Goal: Transaction & Acquisition: Purchase product/service

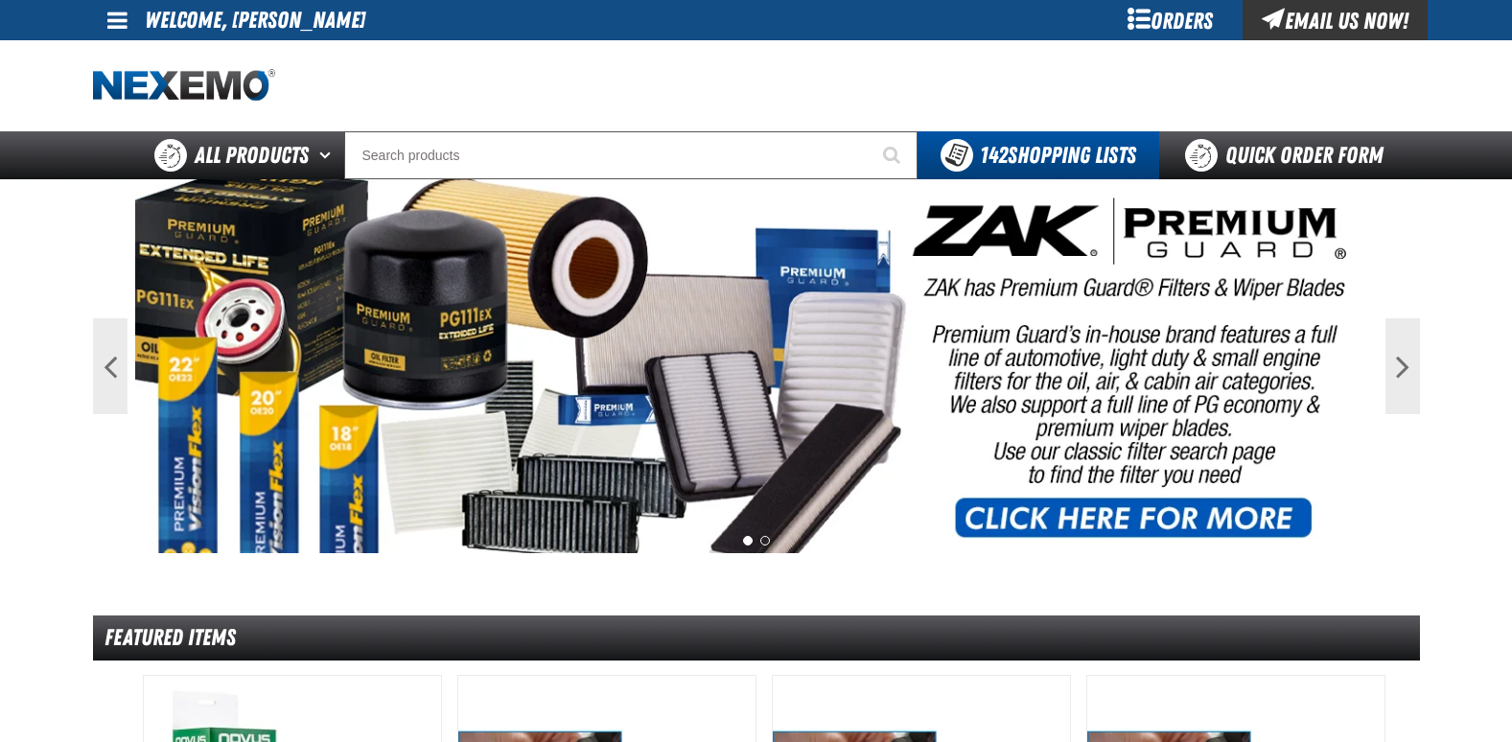
click at [1182, 23] on div "Orders" at bounding box center [1171, 20] width 144 height 40
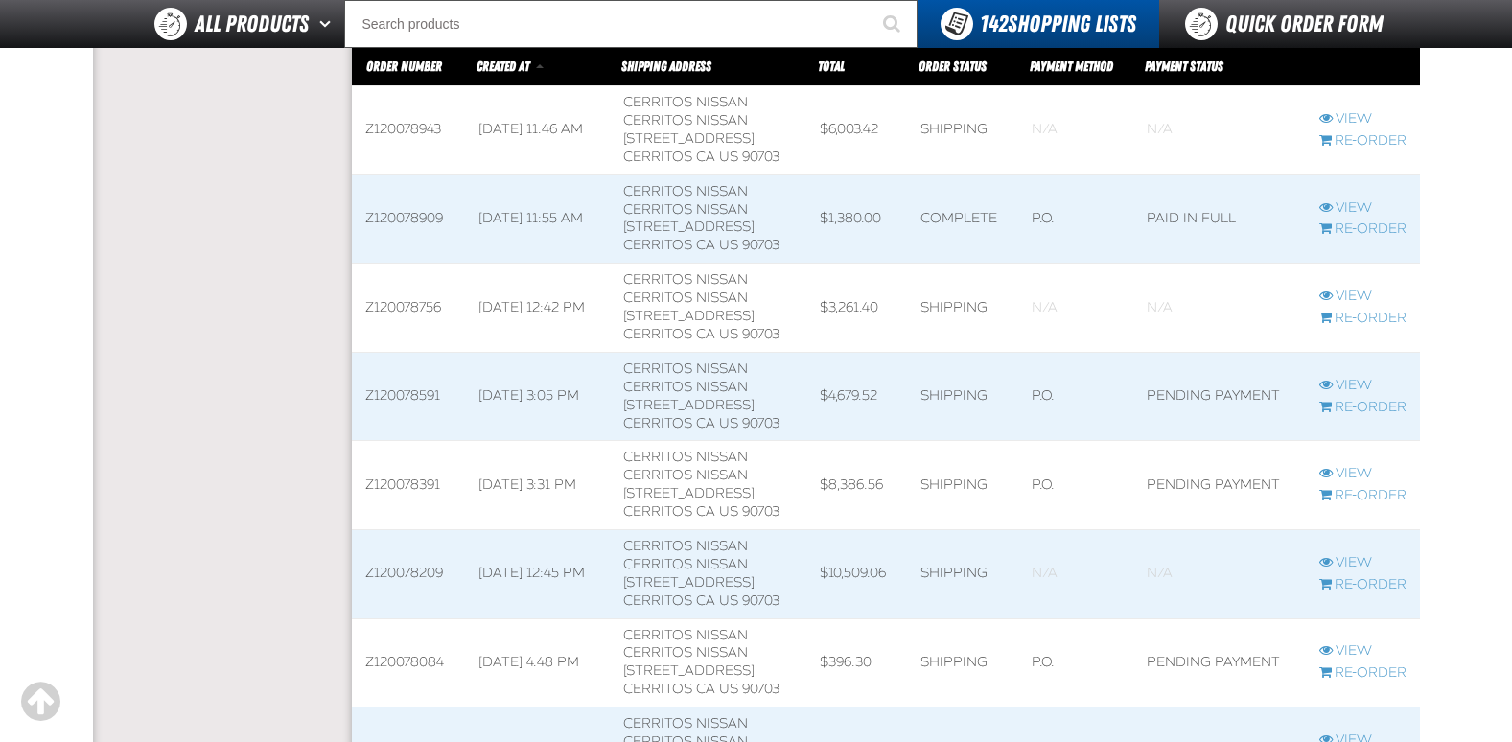
scroll to position [767, 0]
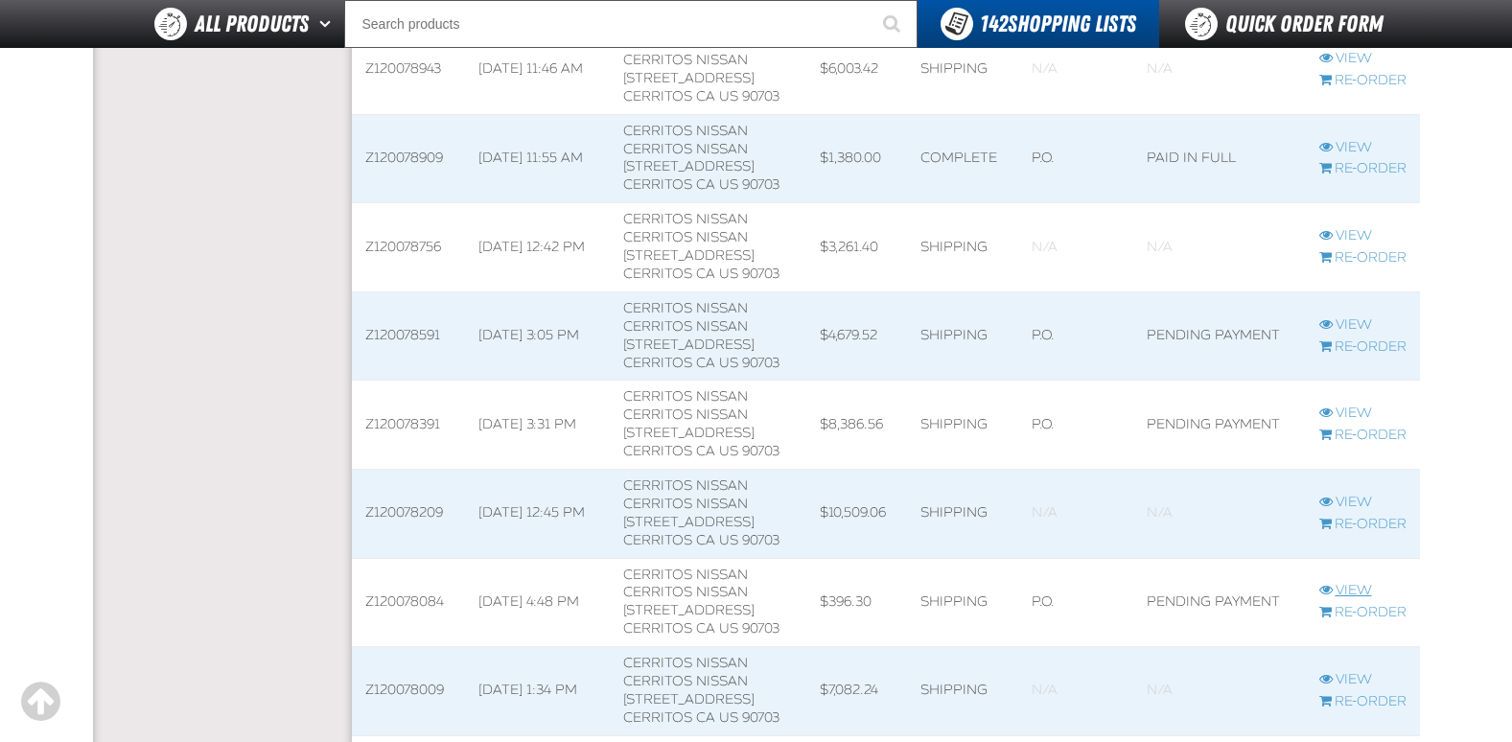
click at [1342, 589] on link "View" at bounding box center [1363, 591] width 87 height 18
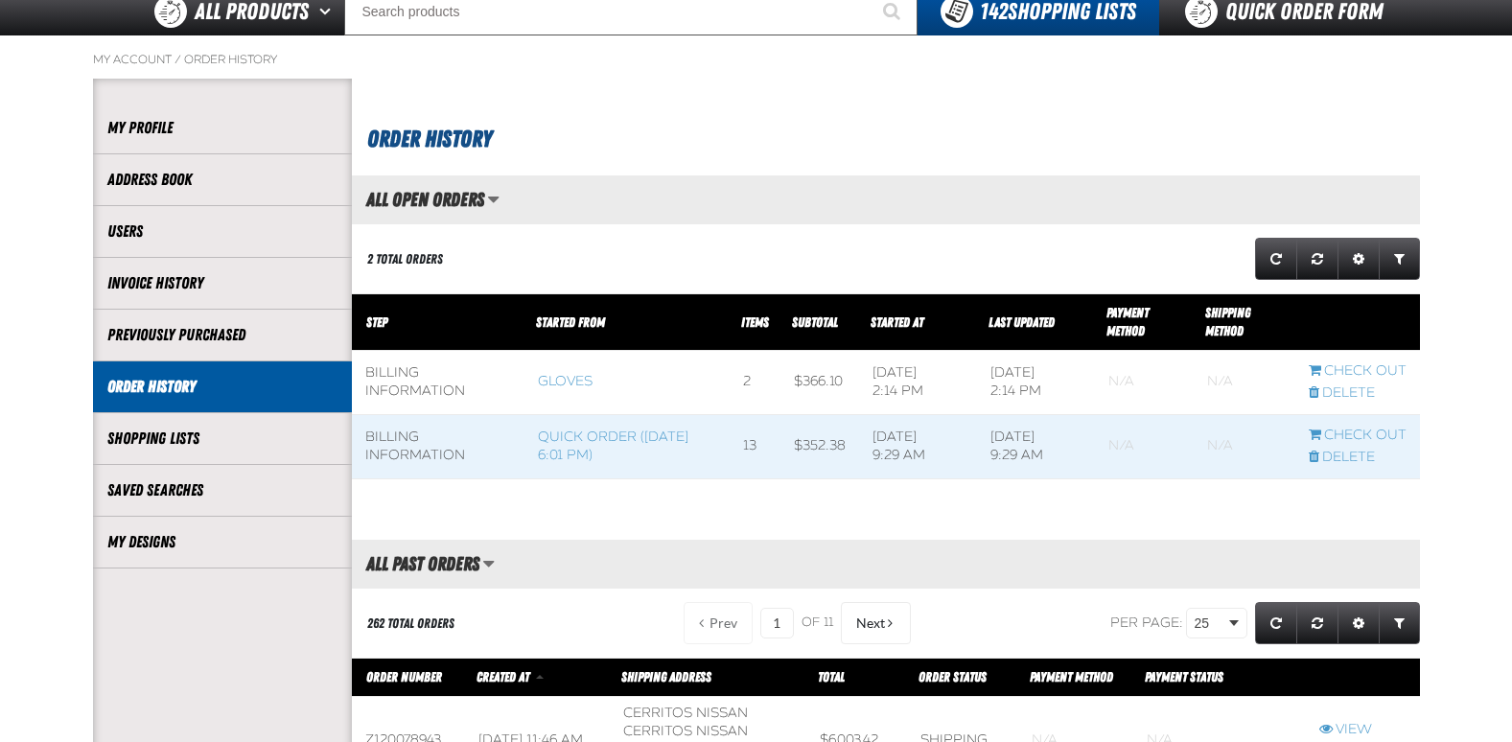
scroll to position [96, 0]
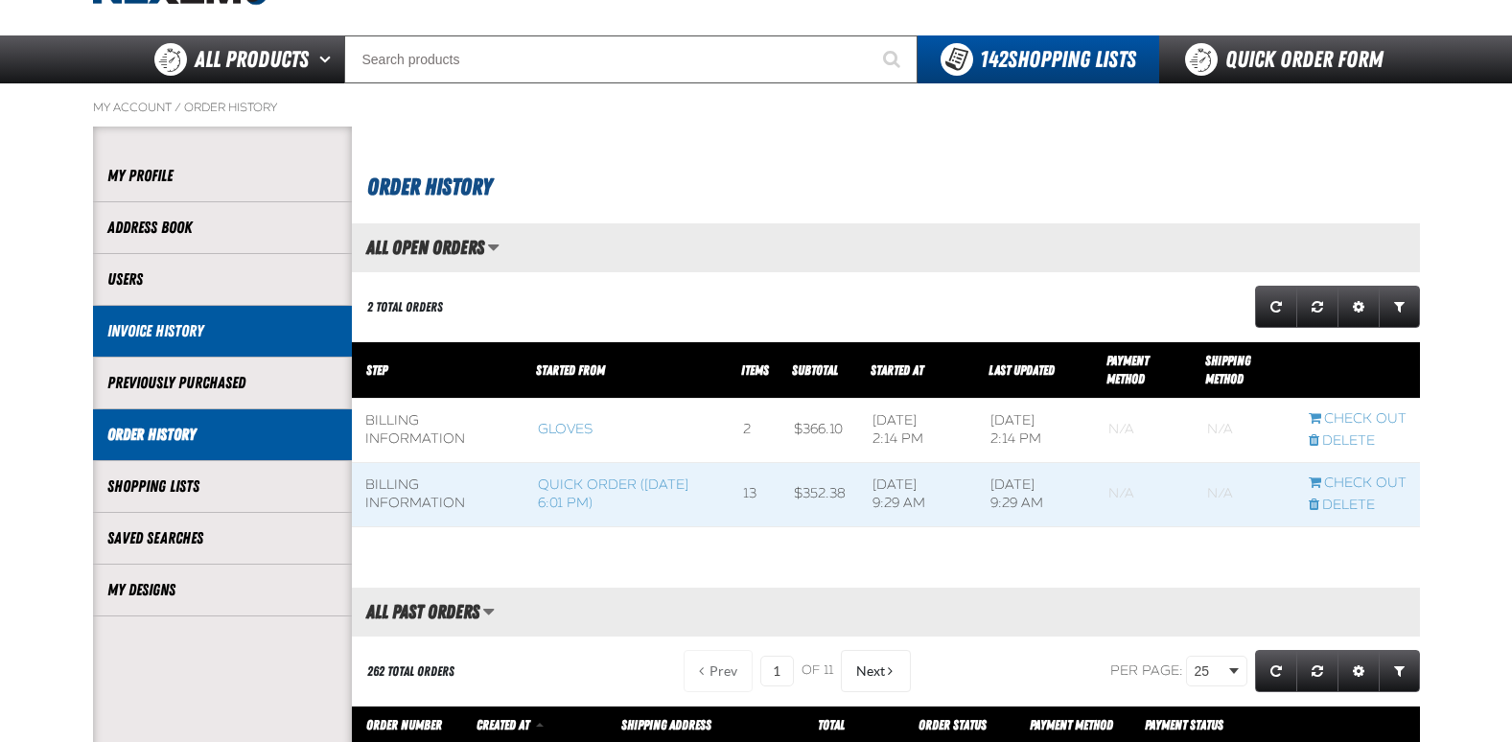
click at [180, 330] on link "Invoice History" at bounding box center [222, 331] width 230 height 22
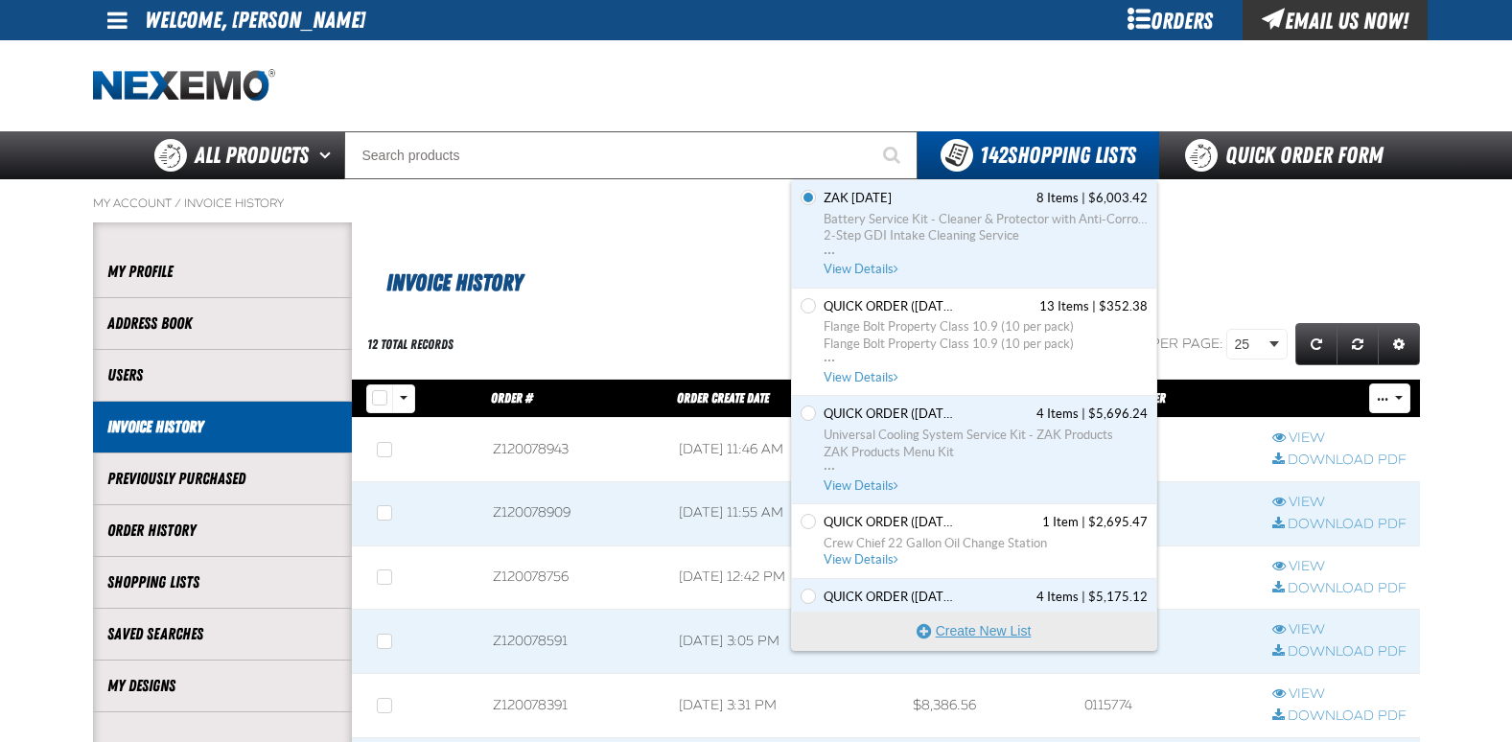
click at [987, 626] on button "Create New List" at bounding box center [974, 631] width 364 height 38
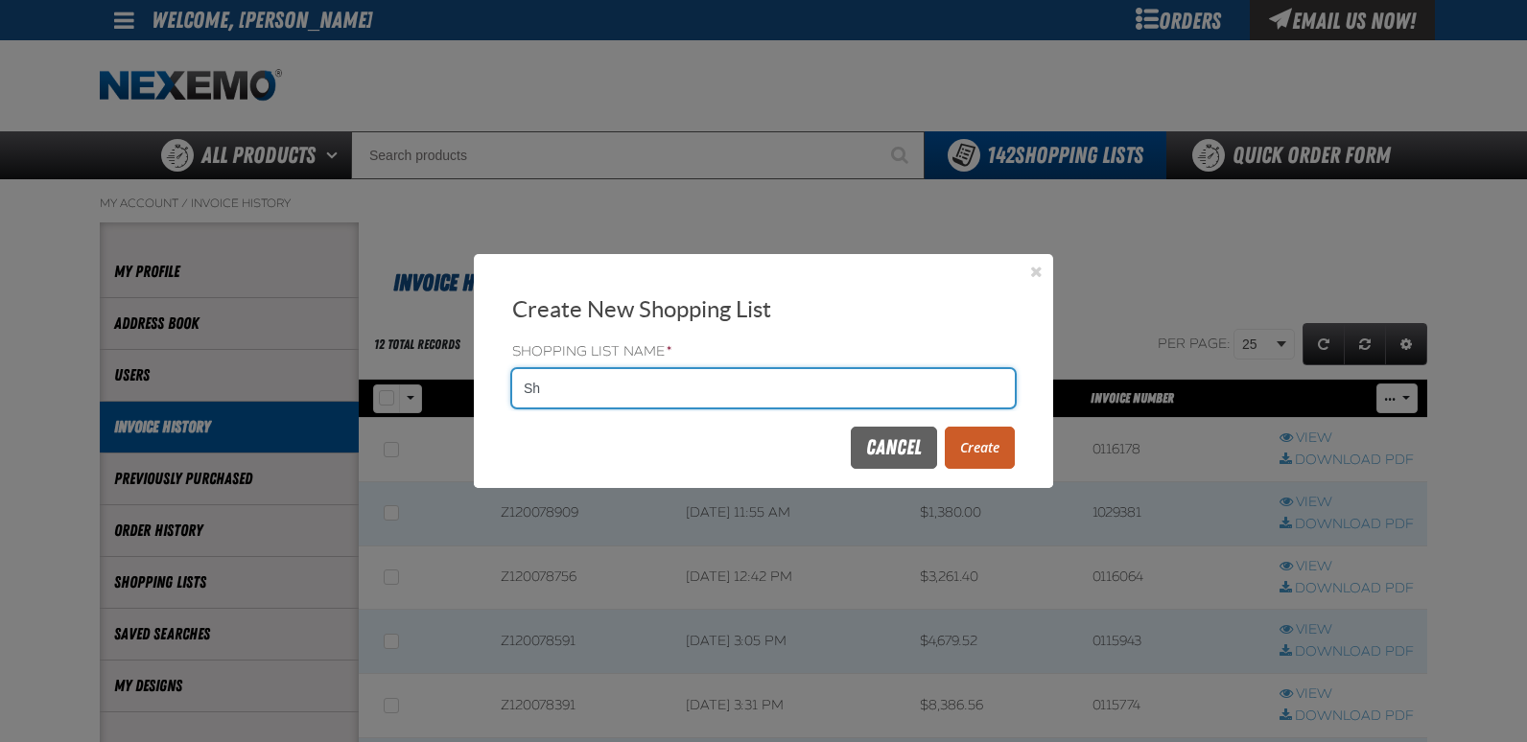
type input "S"
type input "B"
type input "GLOVES"
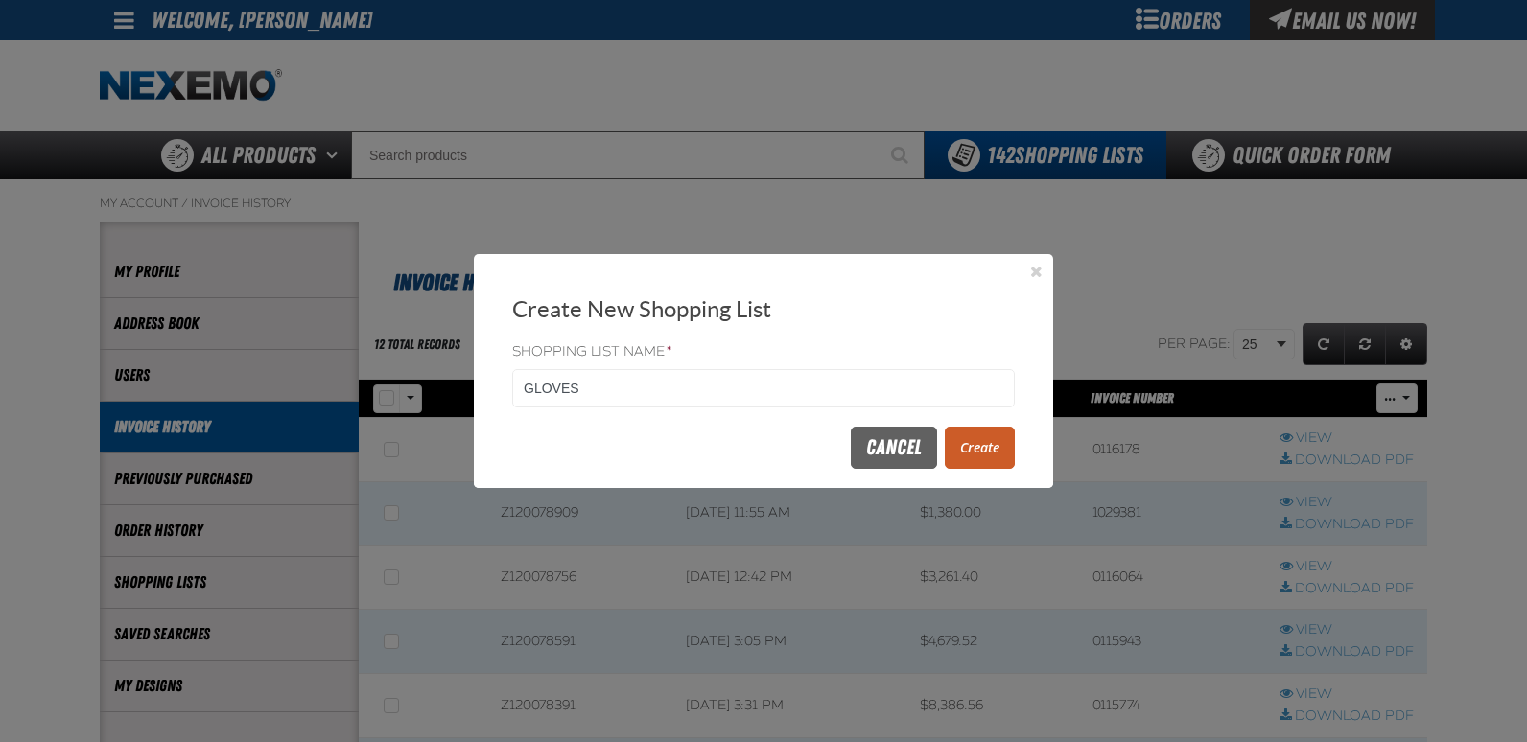
click at [990, 456] on button "Create" at bounding box center [980, 448] width 70 height 42
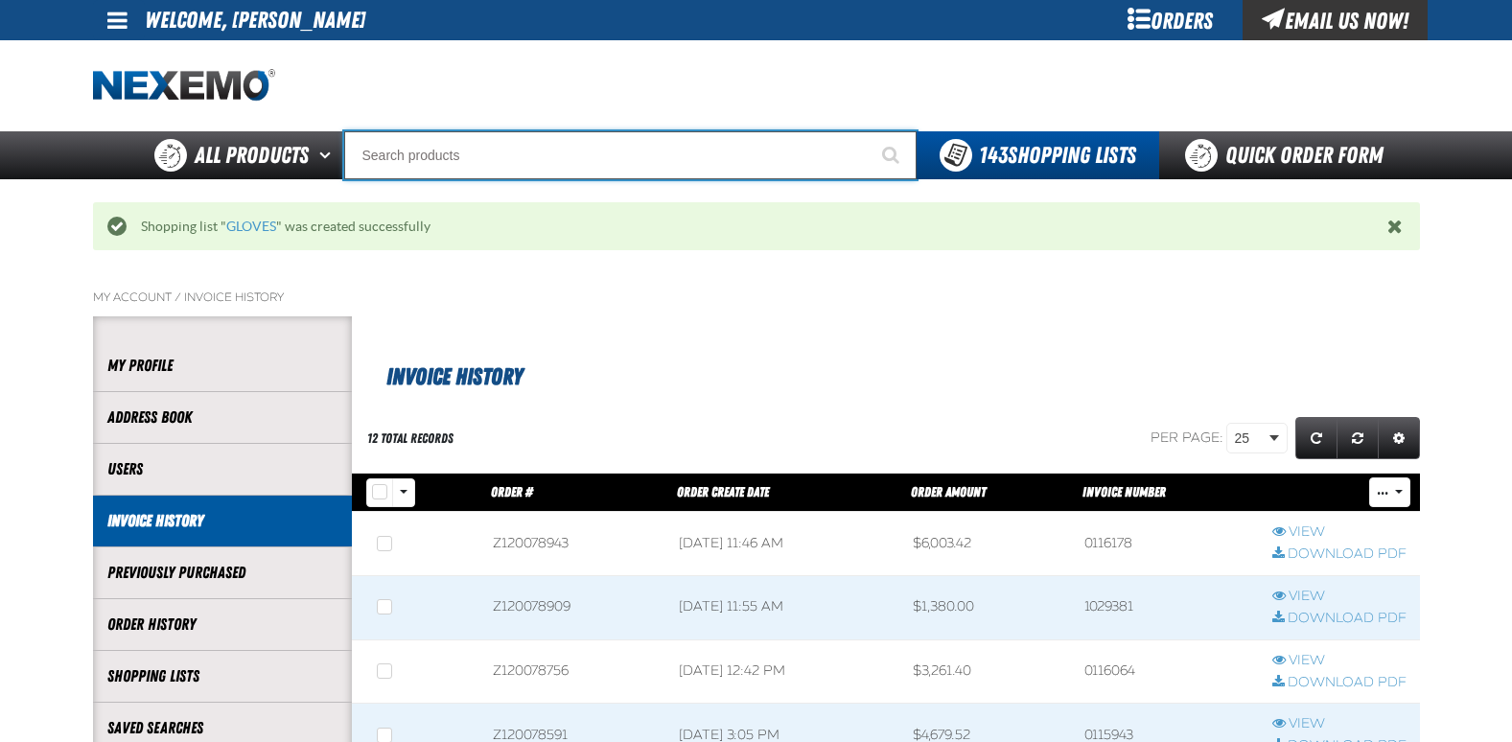
click at [451, 143] on input "Search" at bounding box center [630, 155] width 573 height 48
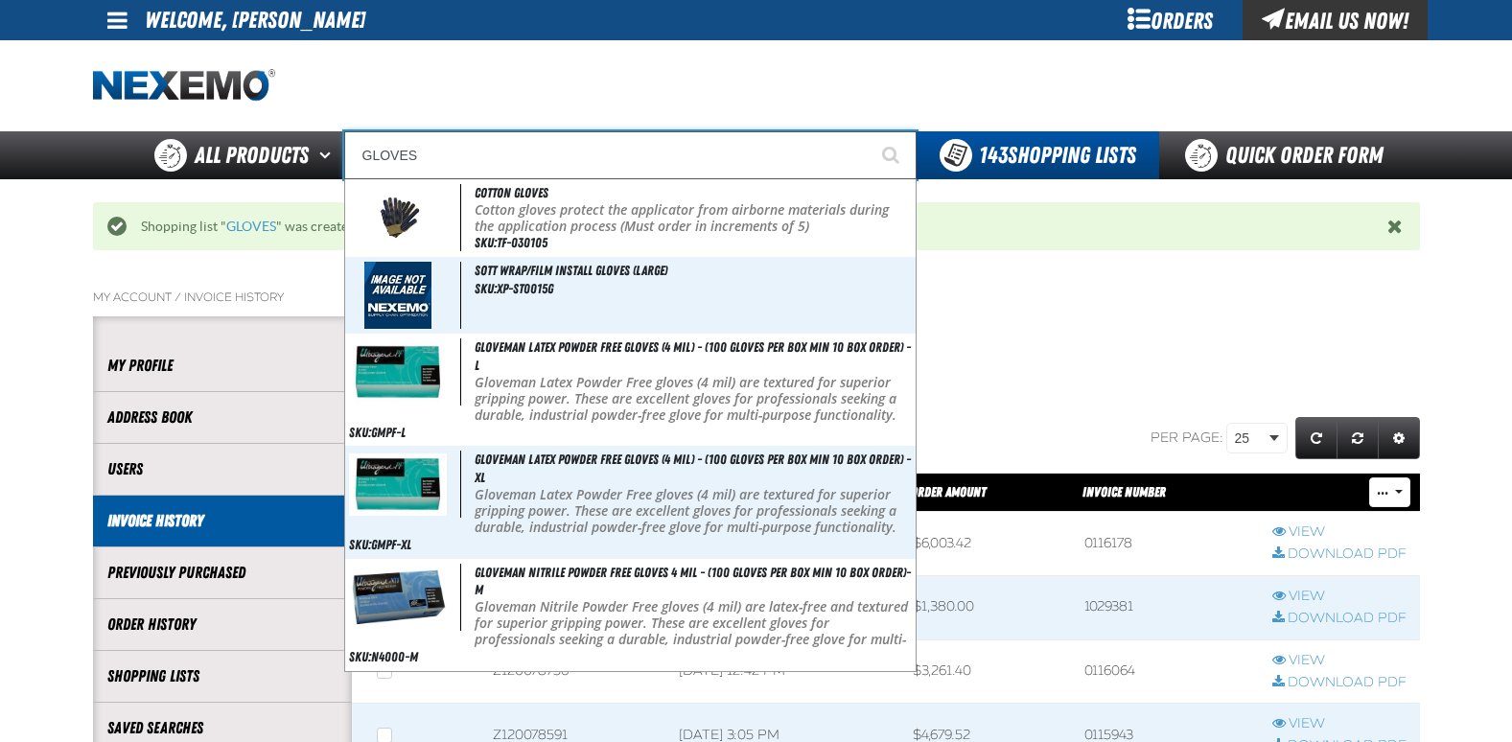
type input "GLOVES"
click at [869, 131] on button "Start Searching" at bounding box center [893, 155] width 48 height 48
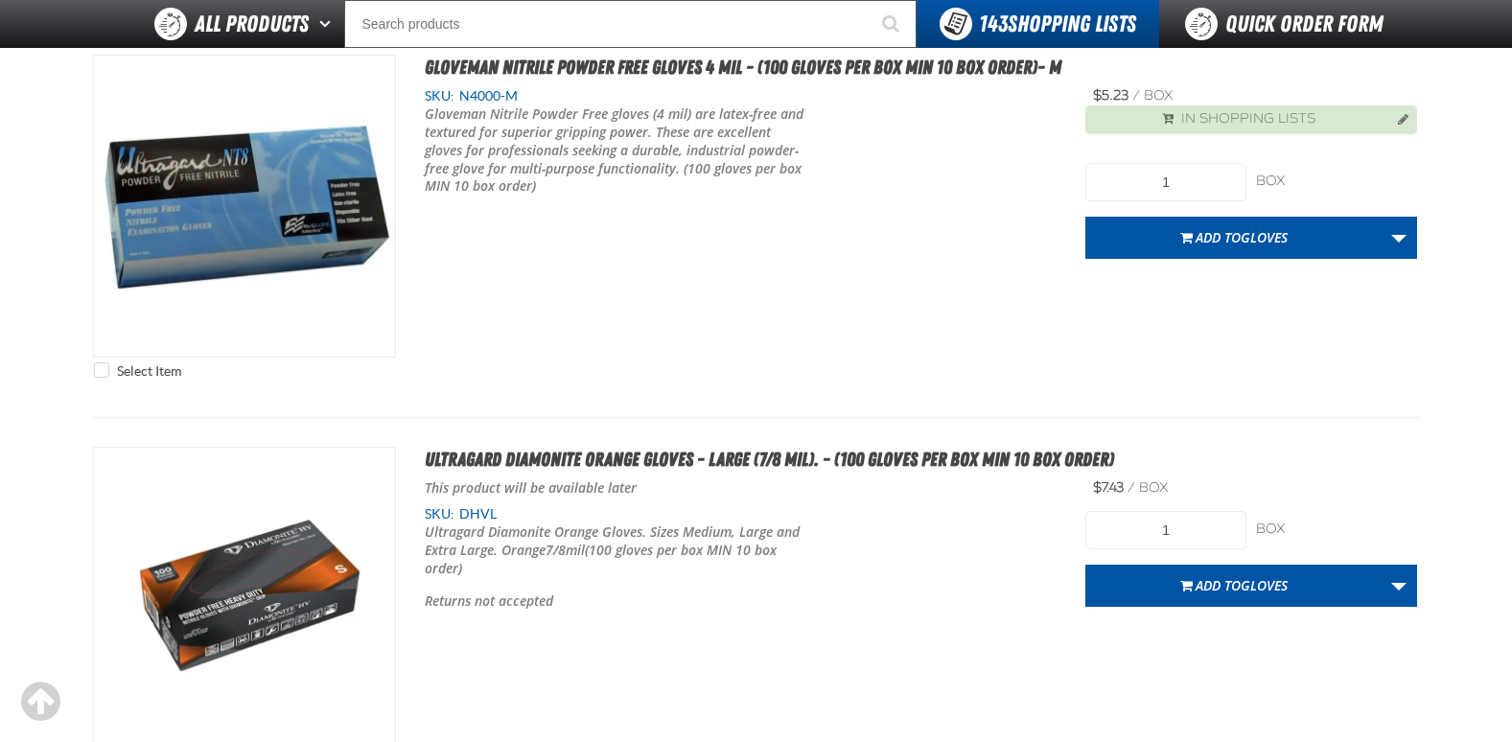
scroll to position [2302, 0]
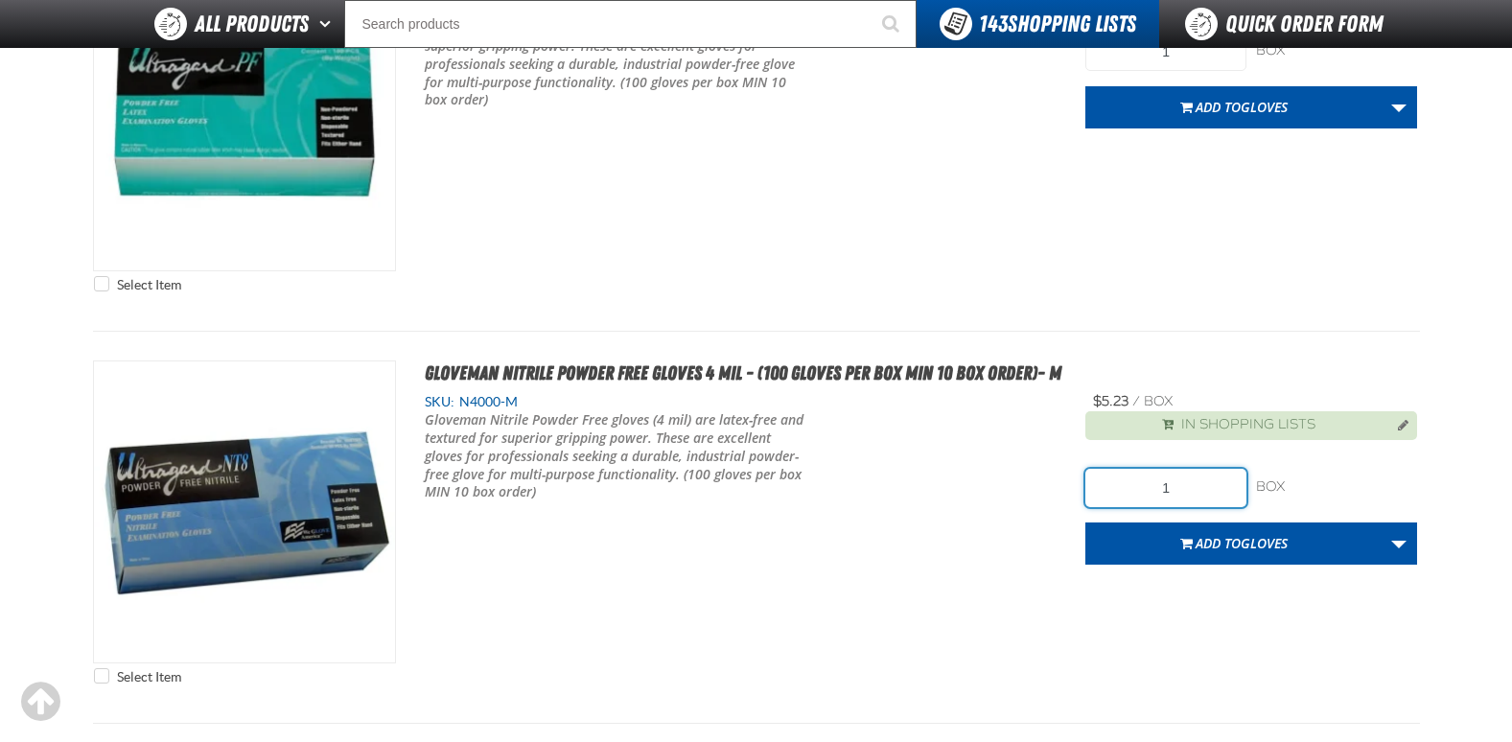
click at [1206, 493] on input "1" at bounding box center [1166, 488] width 161 height 38
type input "20"
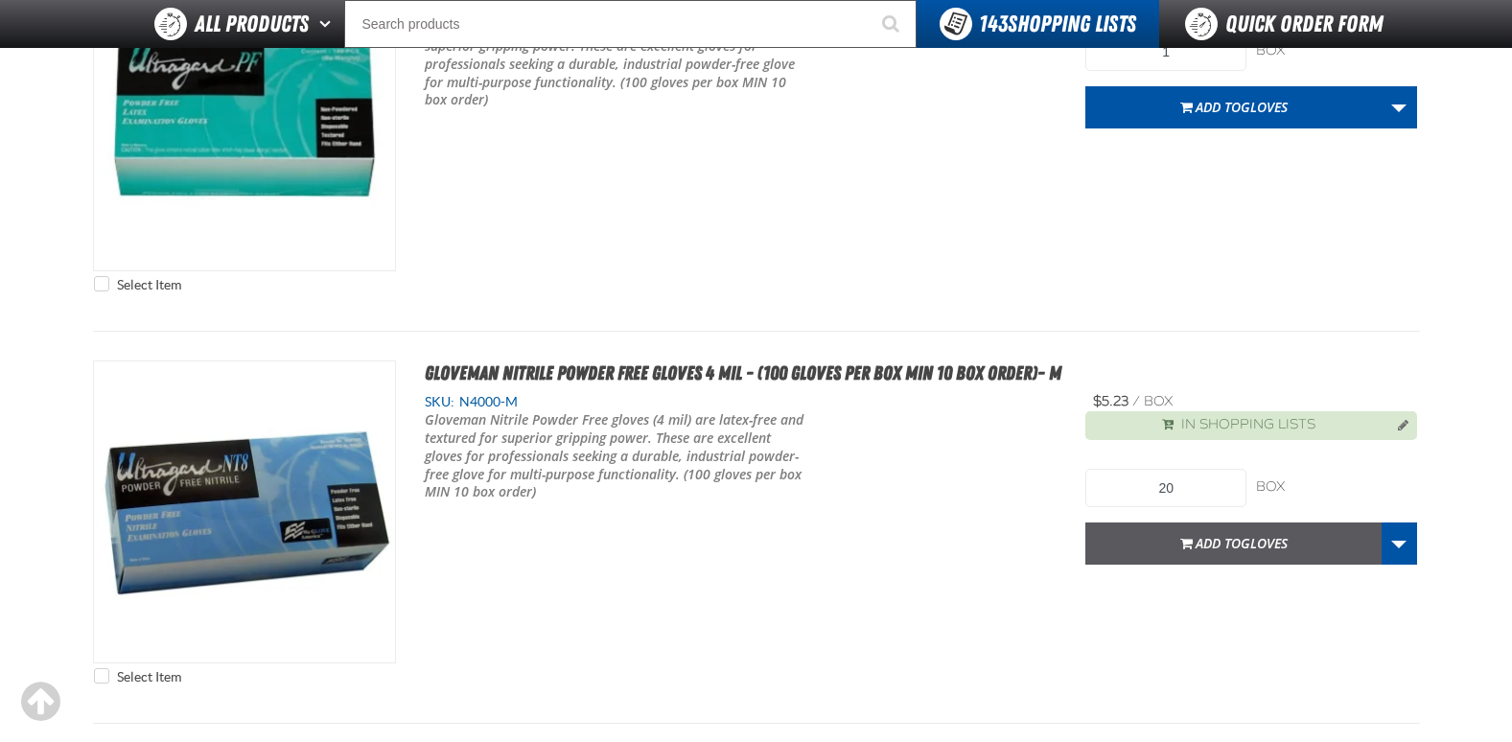
click at [1206, 538] on span "Add to GLOVES" at bounding box center [1242, 543] width 92 height 18
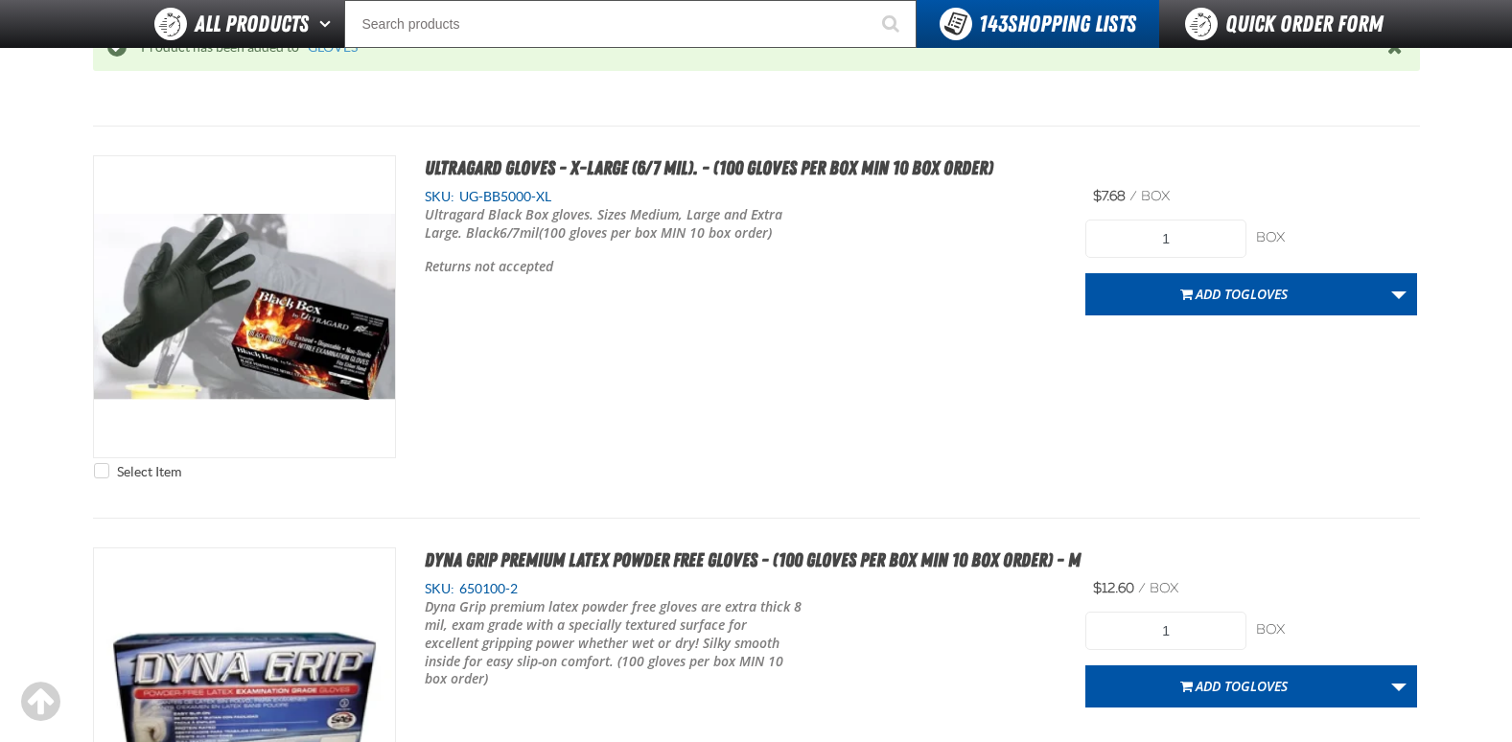
scroll to position [5656, 0]
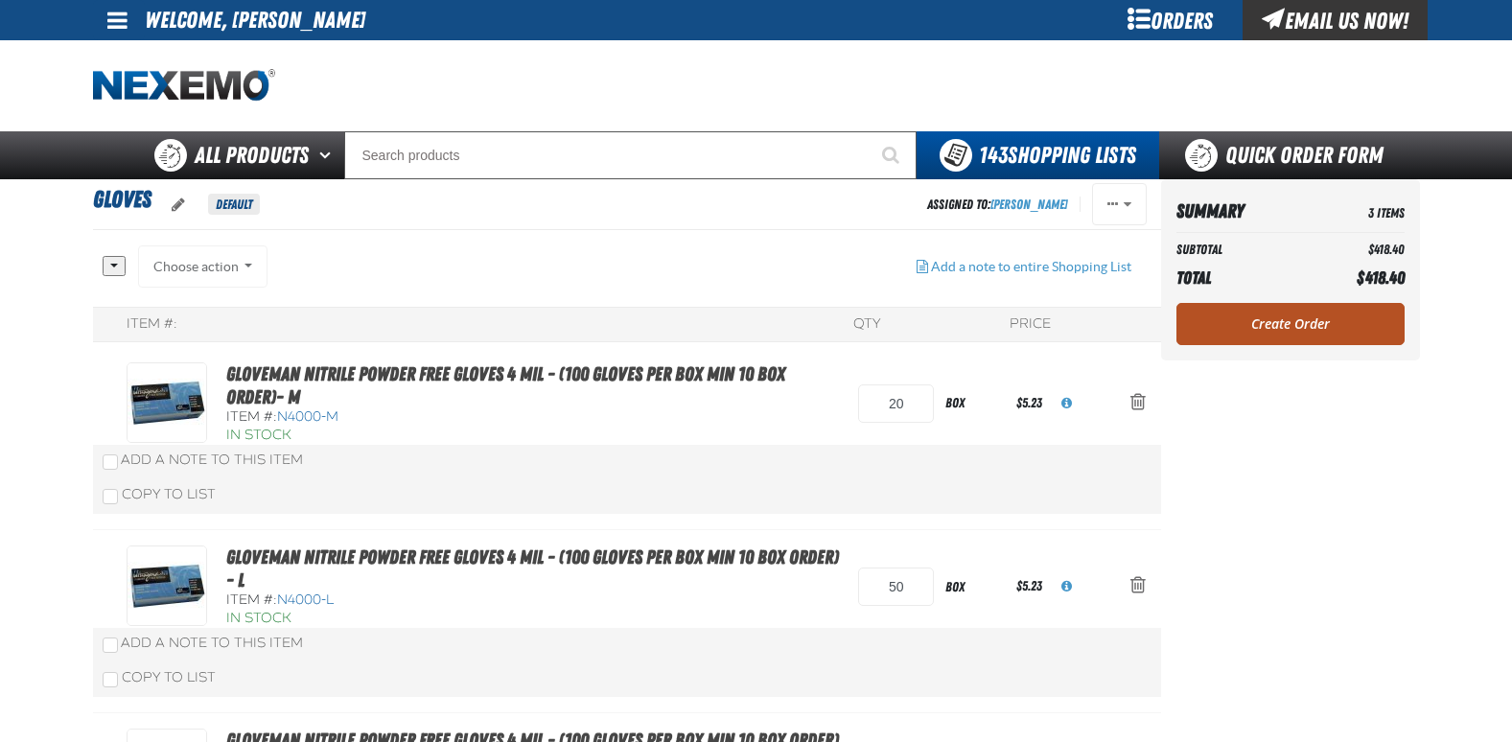
click at [1281, 321] on link "Create Order" at bounding box center [1291, 324] width 228 height 42
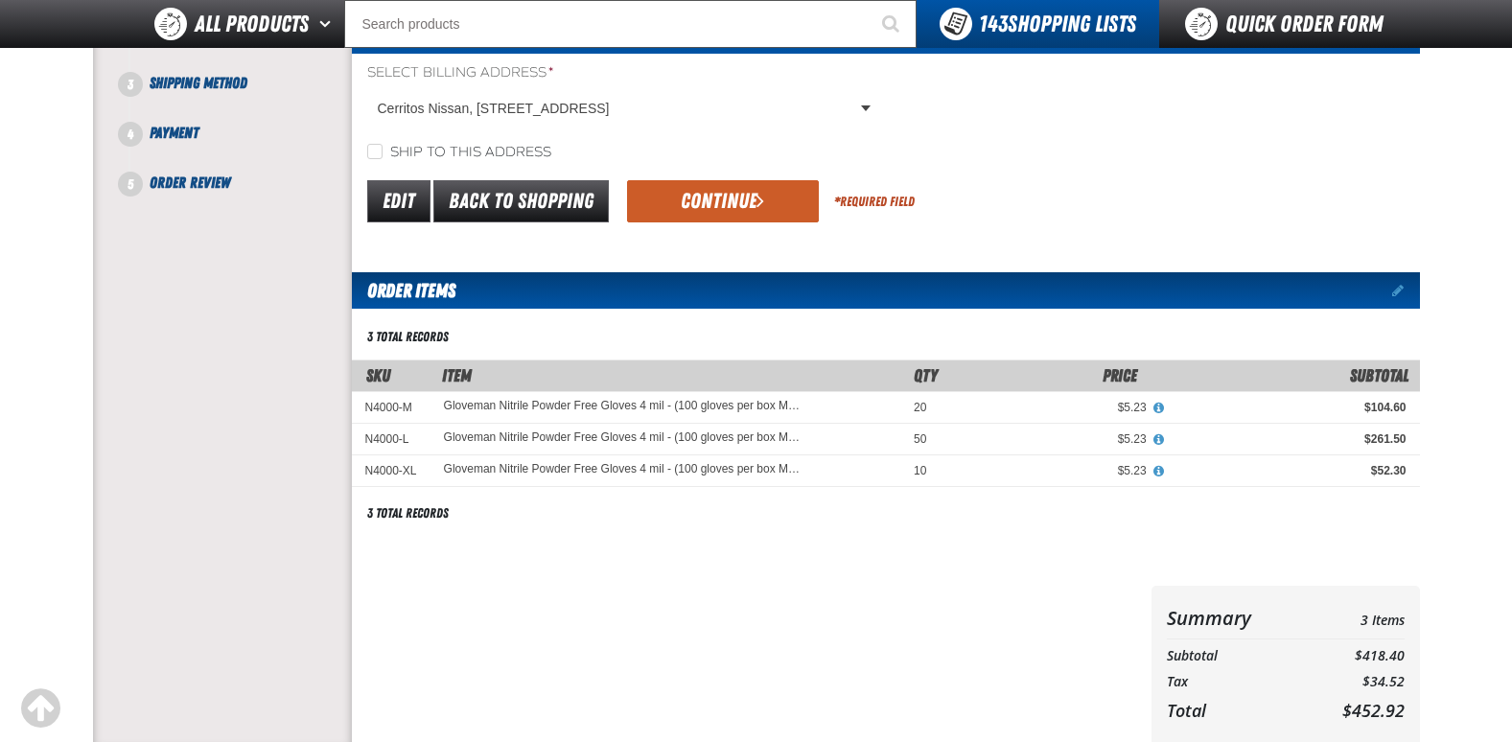
scroll to position [192, 0]
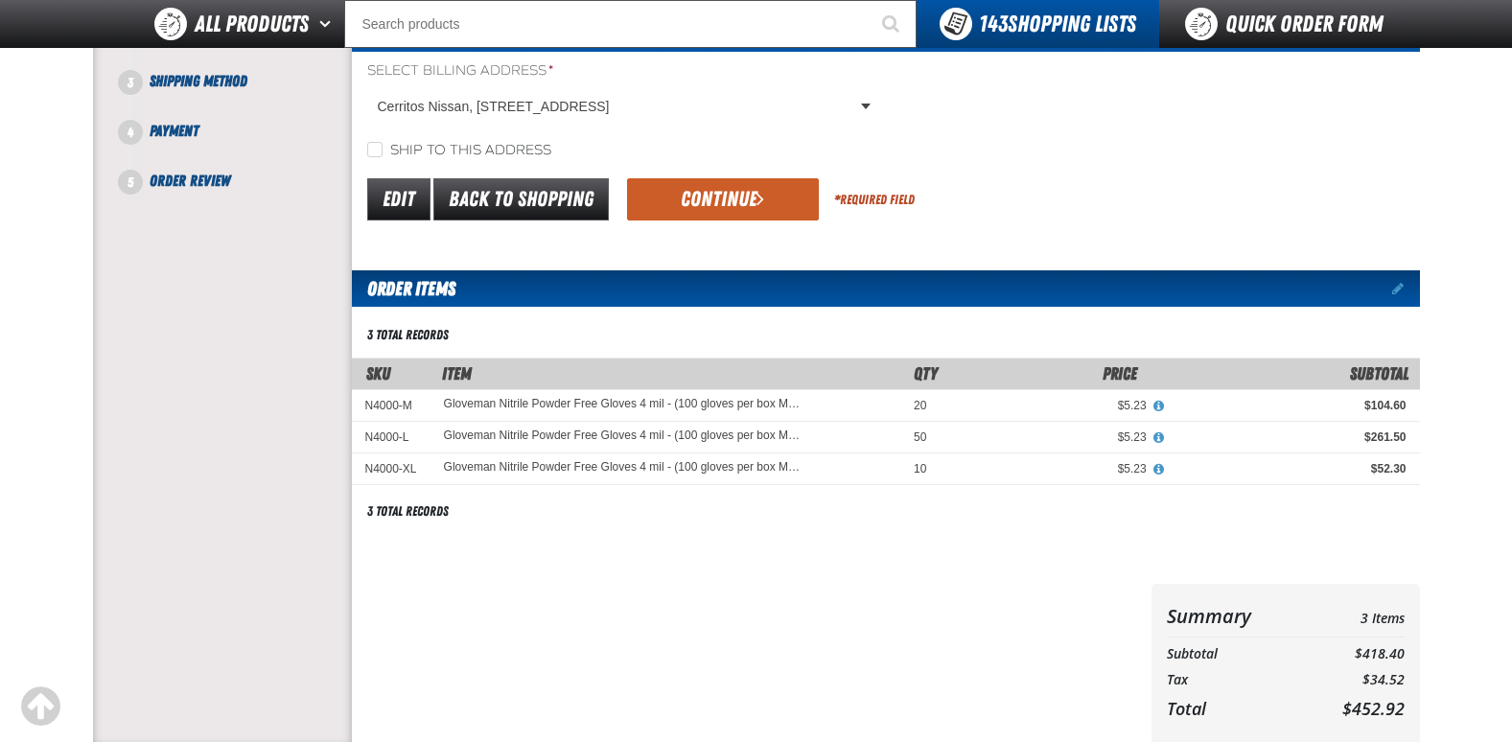
click at [727, 212] on button "Continue" at bounding box center [723, 199] width 192 height 42
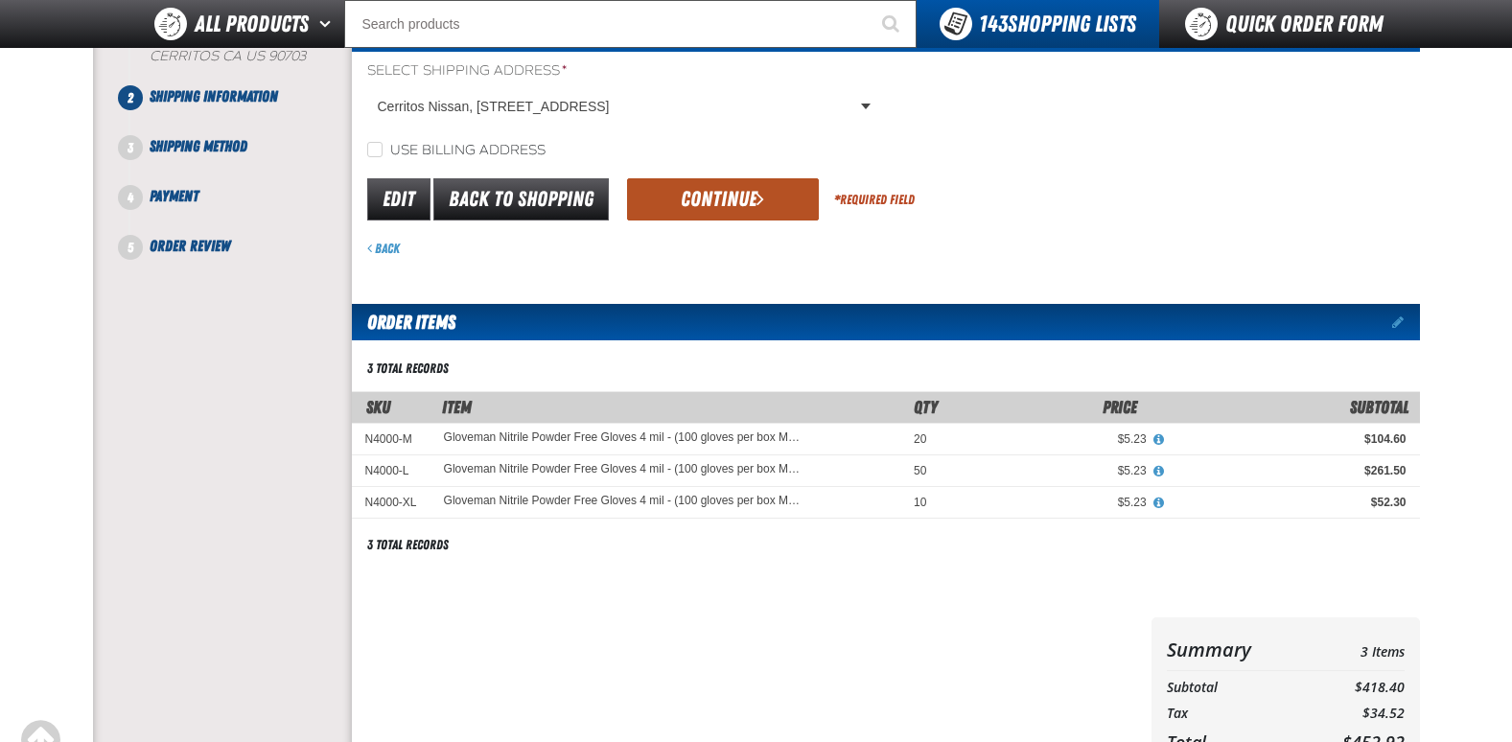
click at [739, 205] on button "Continue" at bounding box center [723, 199] width 192 height 42
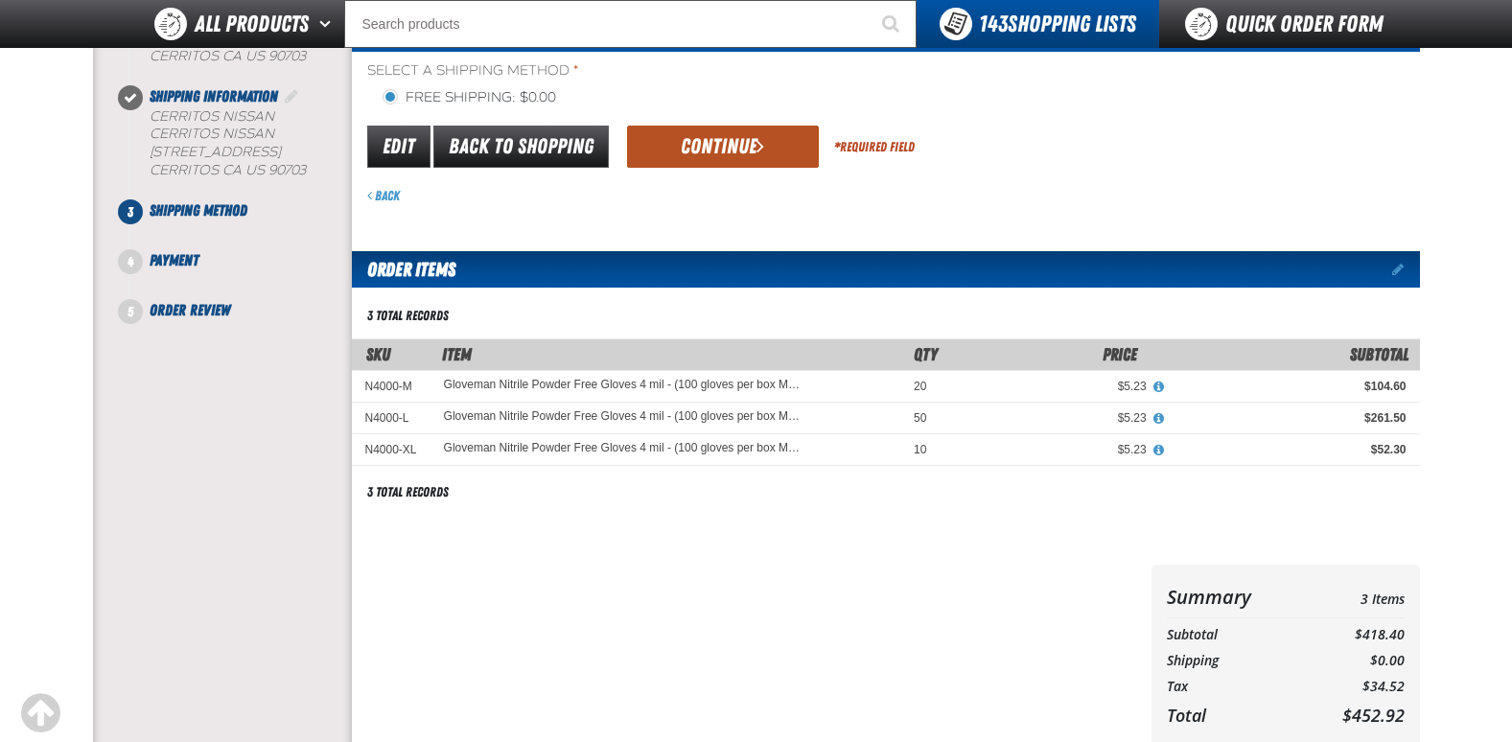
click at [741, 152] on button "Continue" at bounding box center [723, 147] width 192 height 42
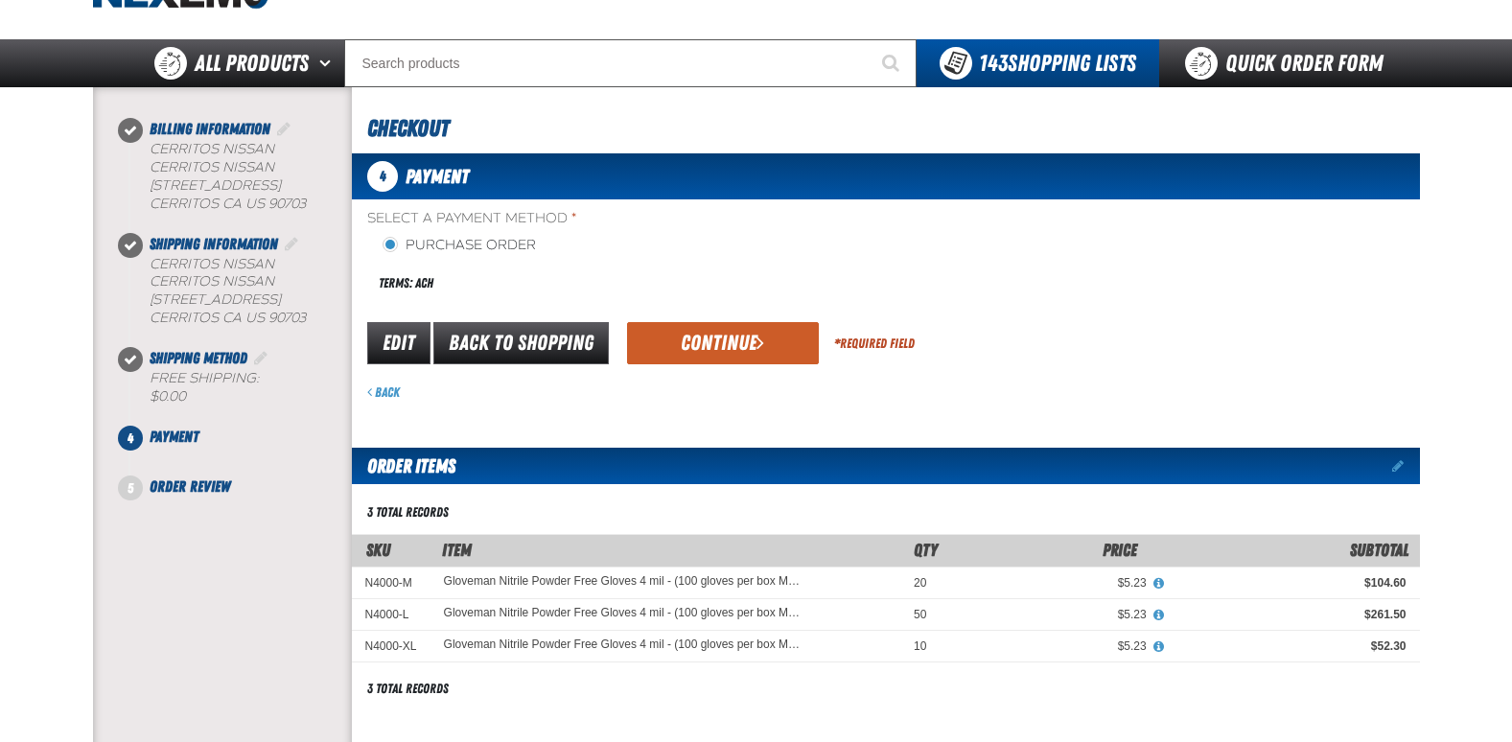
scroll to position [0, 0]
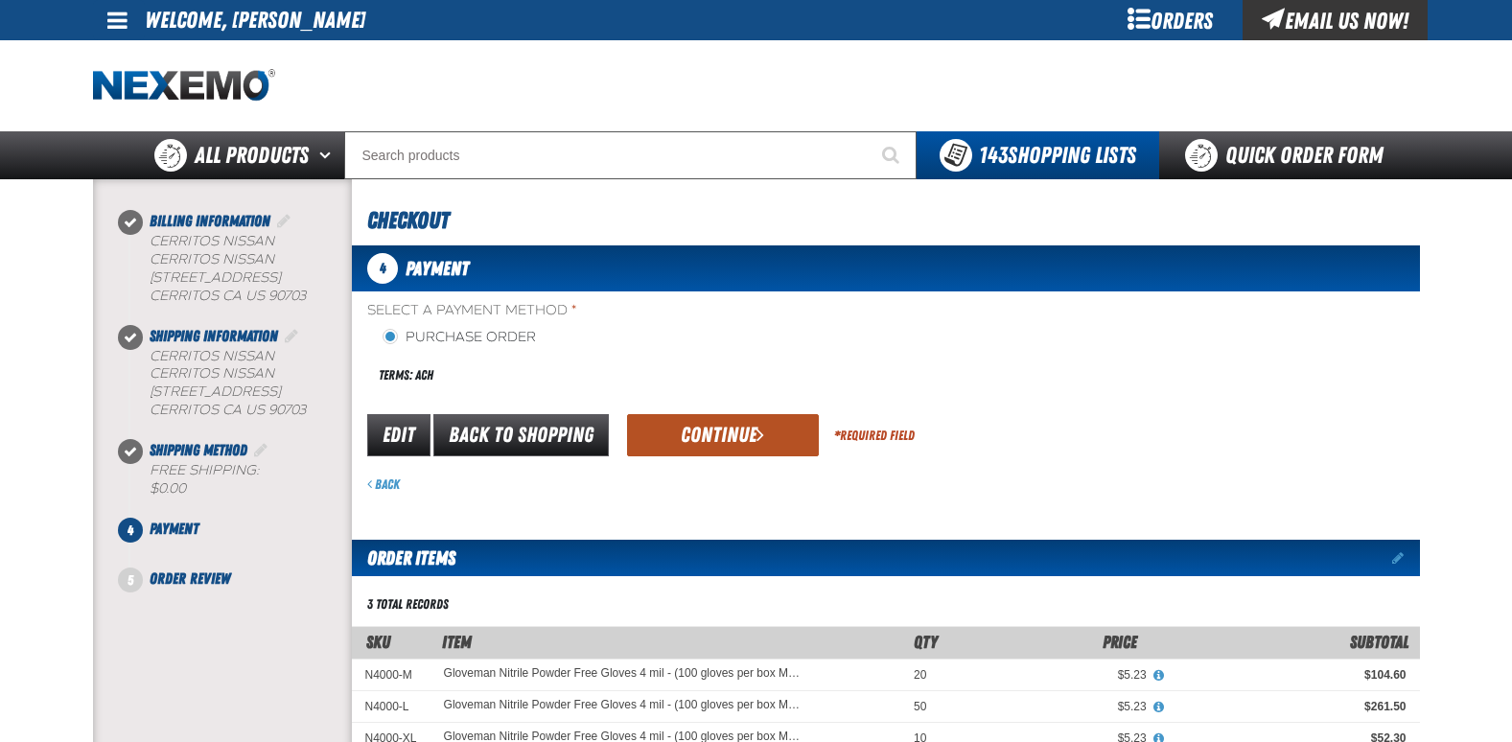
click at [706, 427] on button "Continue" at bounding box center [723, 435] width 192 height 42
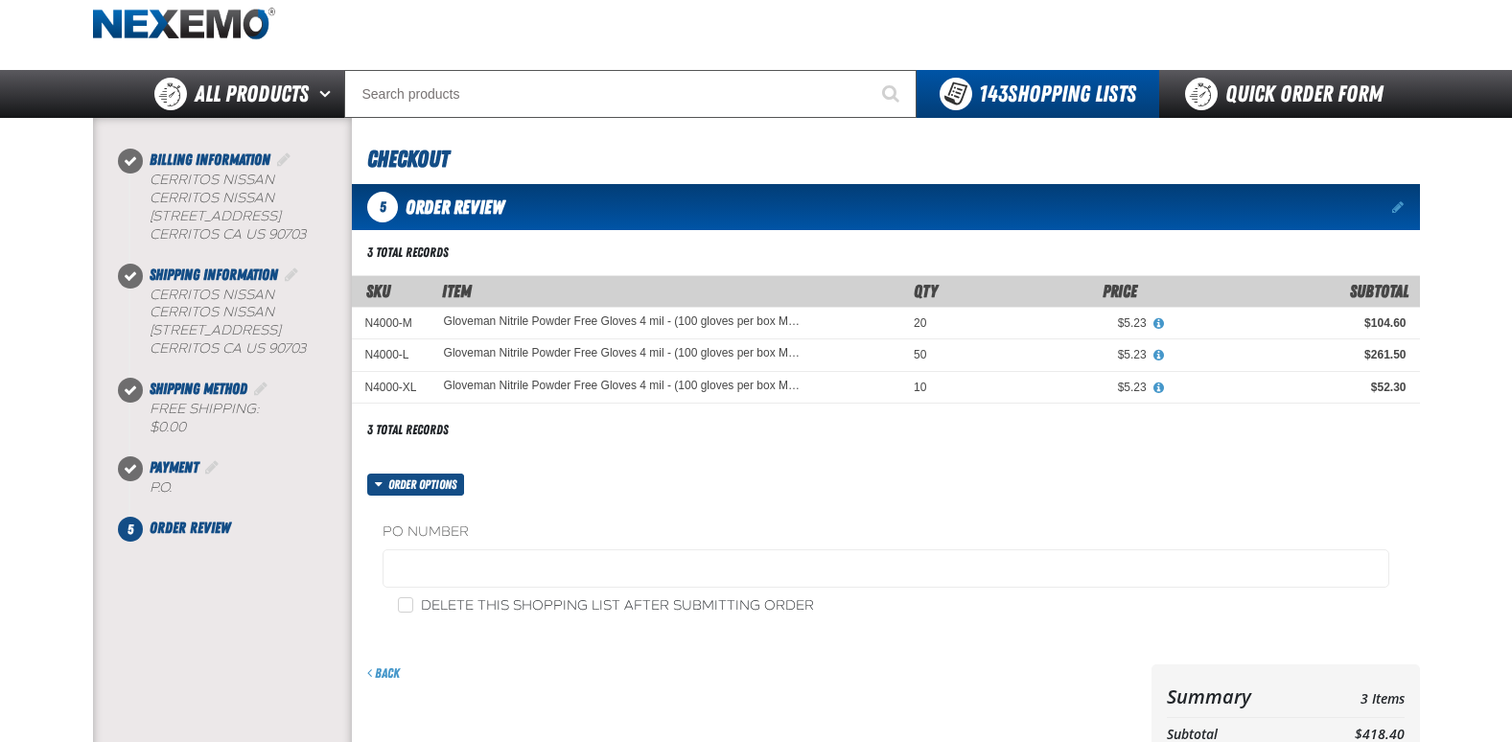
scroll to position [96, 0]
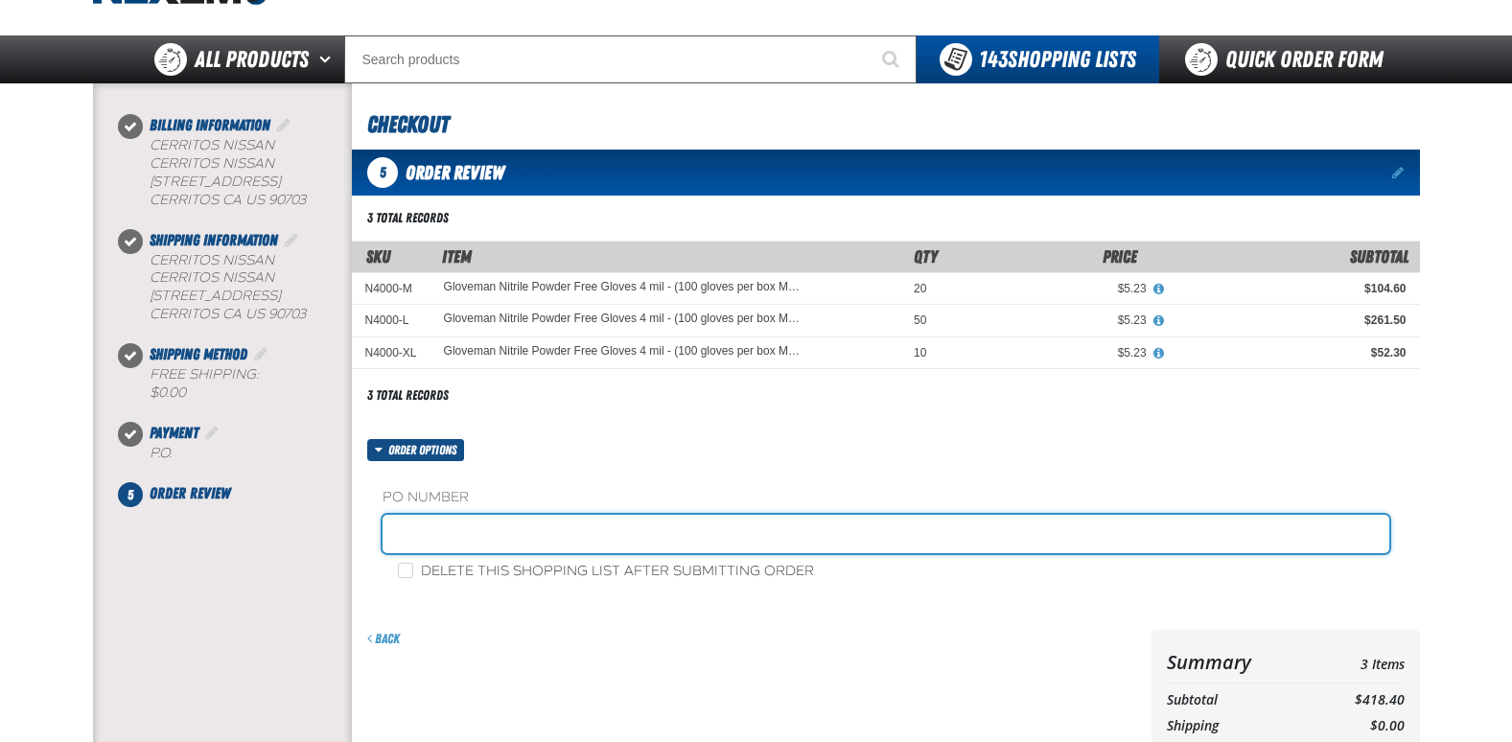
click at [460, 531] on input "text" at bounding box center [886, 534] width 1007 height 38
type input "SHOP"
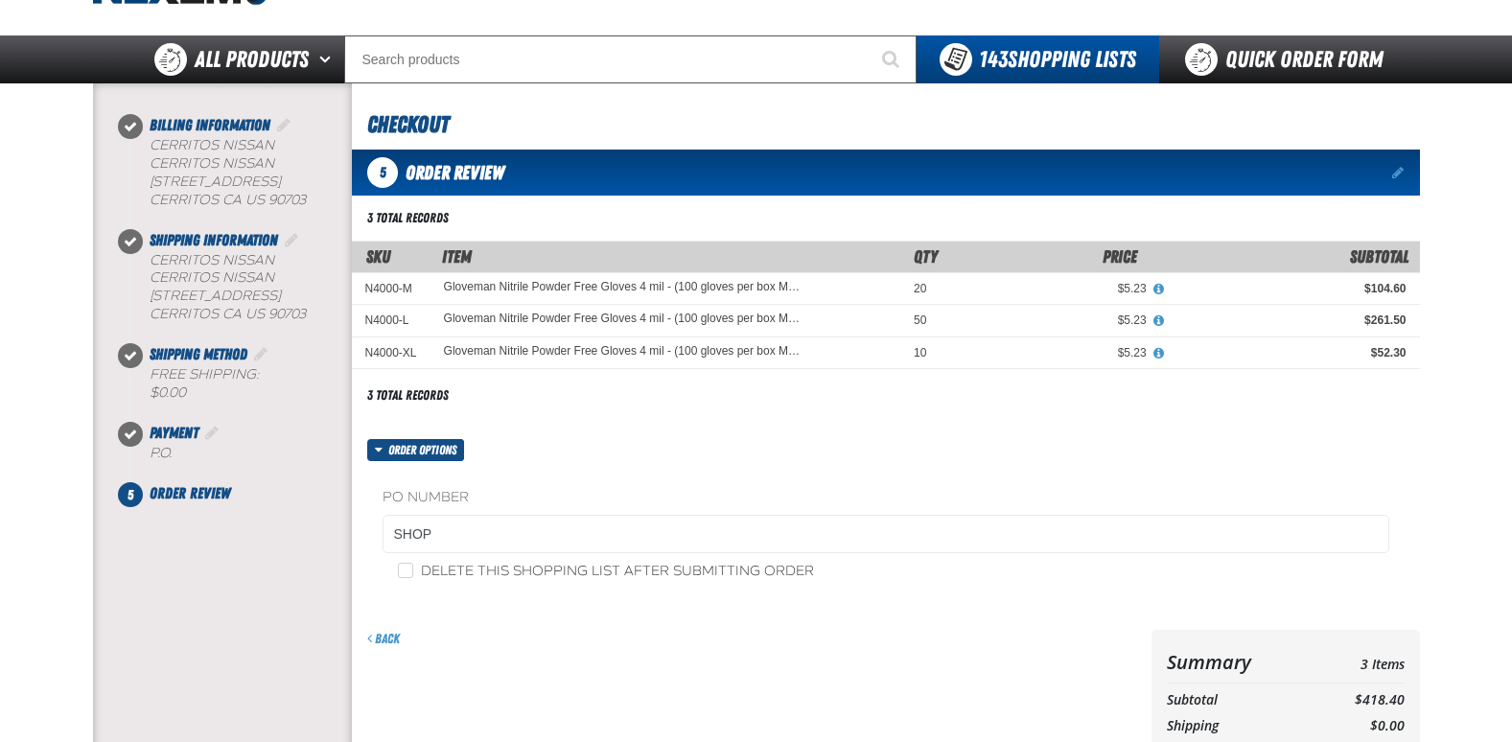
click at [414, 570] on label "Delete this shopping list after submitting order" at bounding box center [606, 572] width 416 height 18
click at [413, 570] on input "Delete this shopping list after submitting order" at bounding box center [405, 570] width 15 height 15
checkbox input "true"
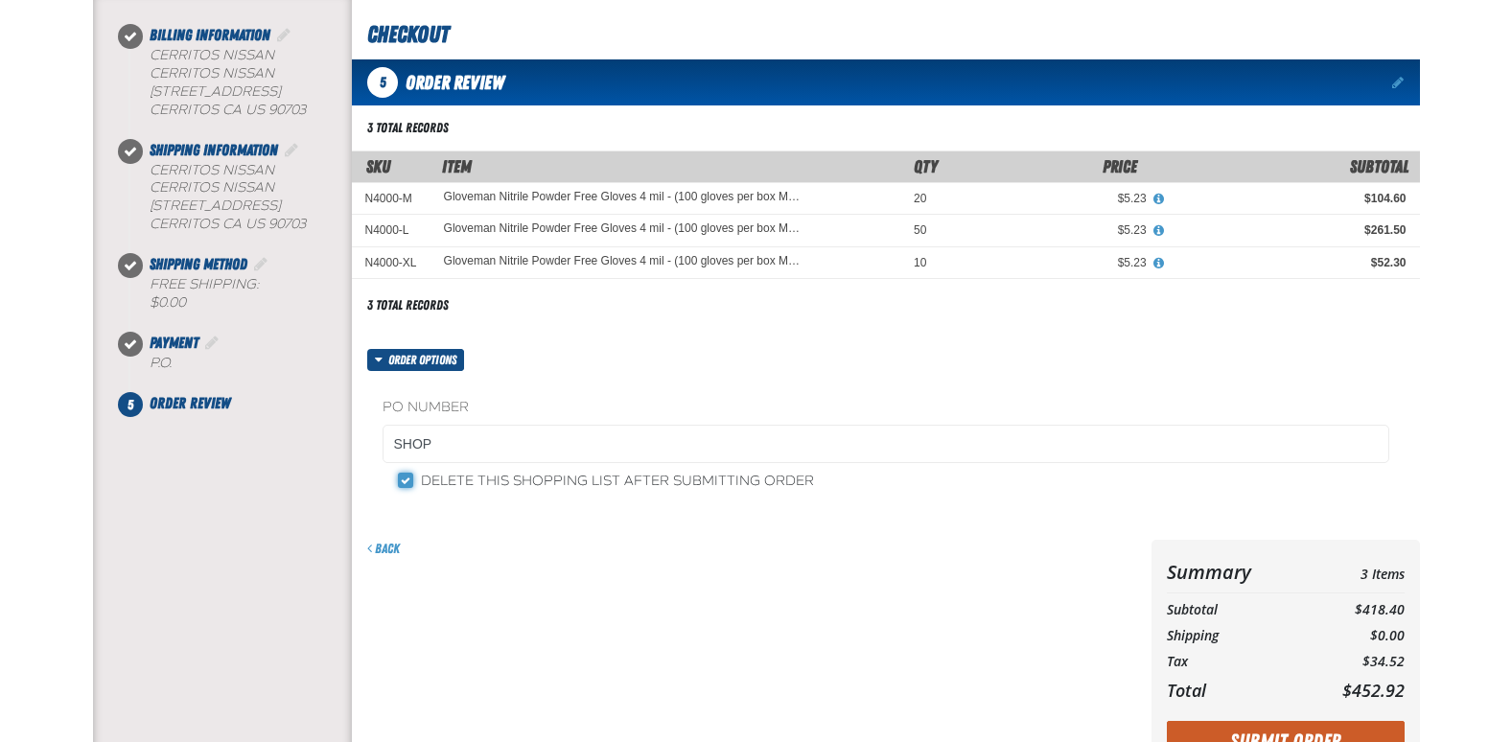
scroll to position [288, 0]
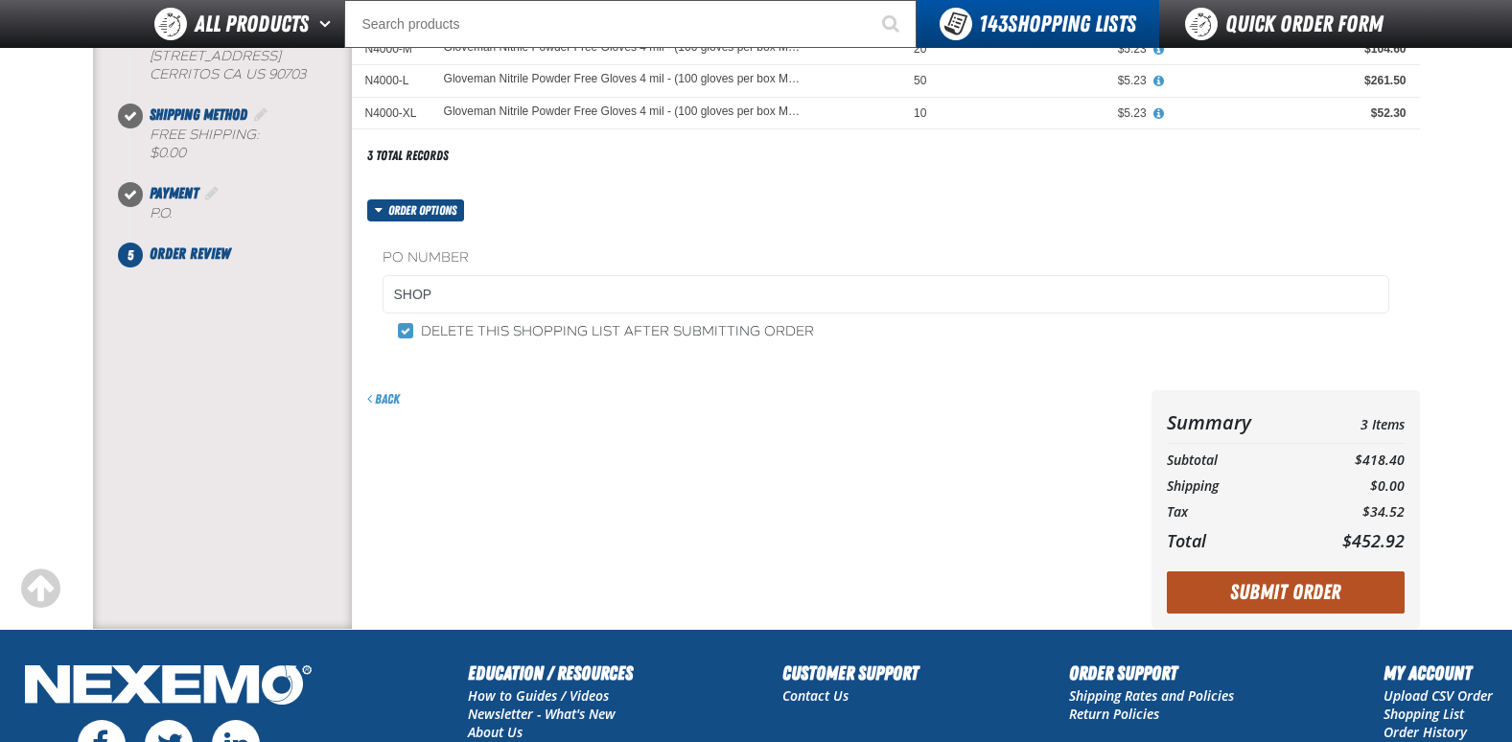
click at [1241, 583] on button "Submit Order" at bounding box center [1286, 593] width 238 height 42
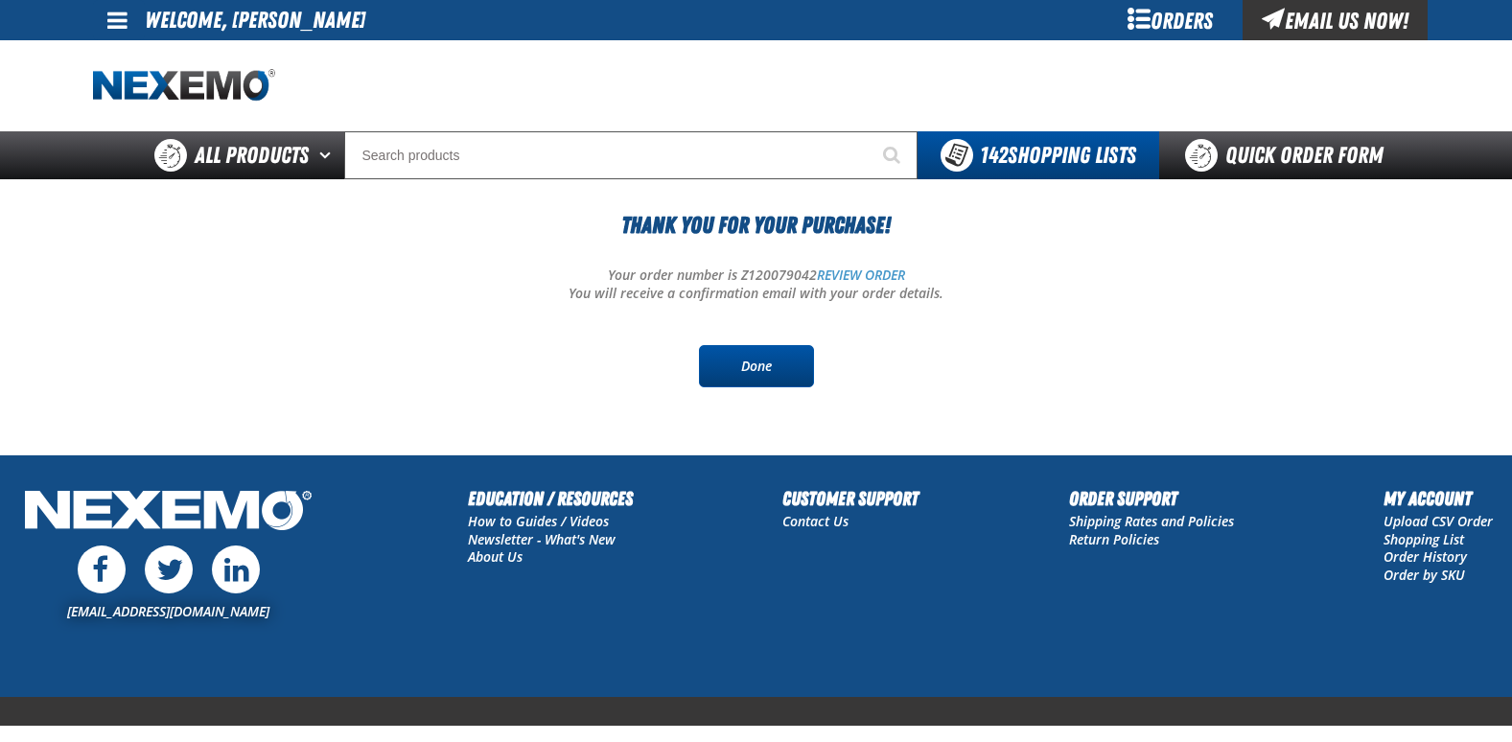
click at [747, 362] on link "Done" at bounding box center [756, 366] width 115 height 42
